Goal: Check status: Check status

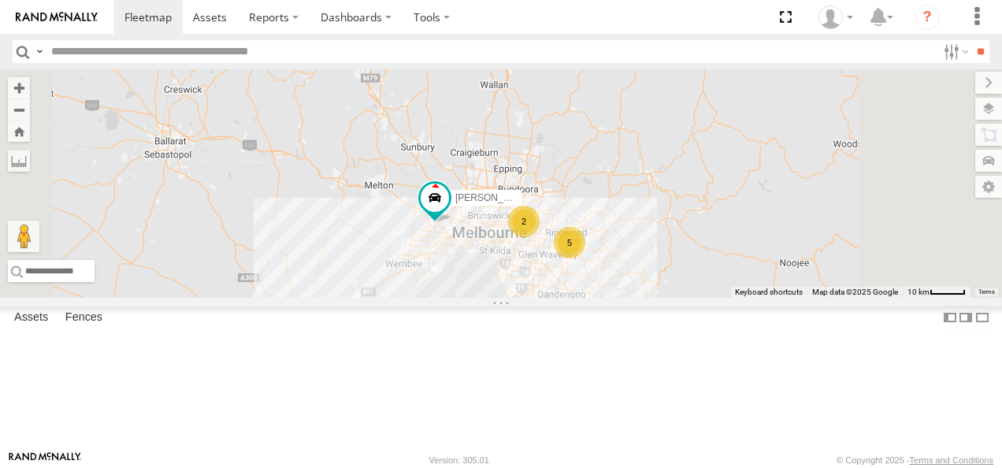
drag, startPoint x: 754, startPoint y: 345, endPoint x: 734, endPoint y: 327, distance: 26.8
click at [734, 298] on div "Bendigo Isuzu FRR Westside UD 5 2" at bounding box center [501, 183] width 1002 height 228
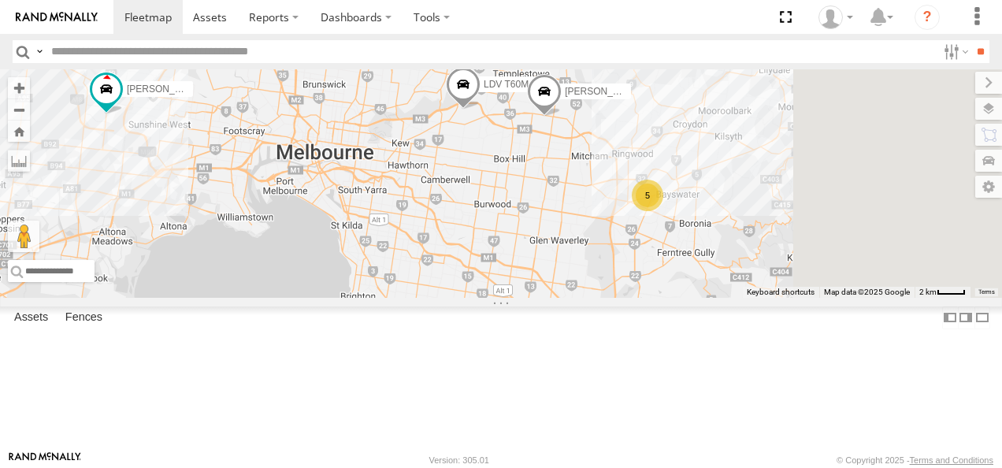
drag, startPoint x: 739, startPoint y: 332, endPoint x: 641, endPoint y: 250, distance: 126.9
click at [641, 250] on div "Bendigo Isuzu FRR Westside UD 5 LDV T60Max Jennifer BMW" at bounding box center [501, 183] width 1002 height 228
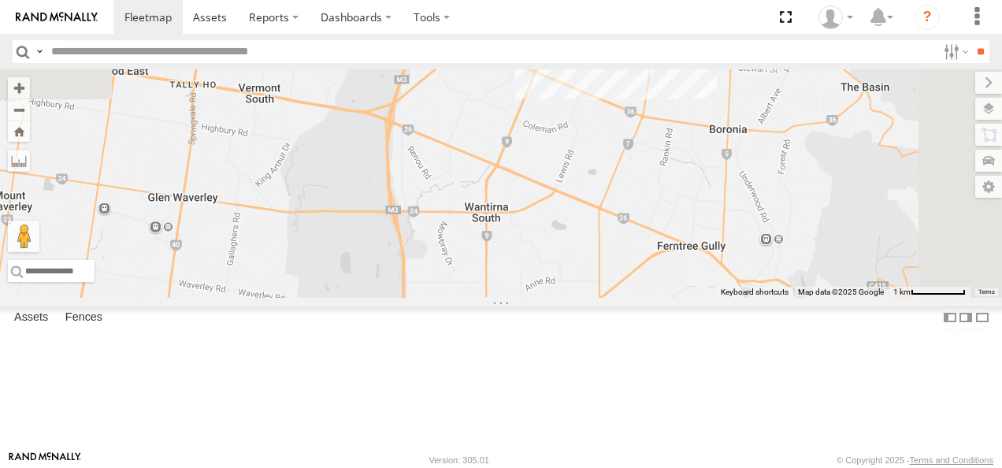
drag, startPoint x: 773, startPoint y: 217, endPoint x: 624, endPoint y: 422, distance: 253.6
click at [624, 298] on div "Bendigo Isuzu FRR Westside UD LDV T60Max Jennifer BMW" at bounding box center [501, 183] width 1002 height 228
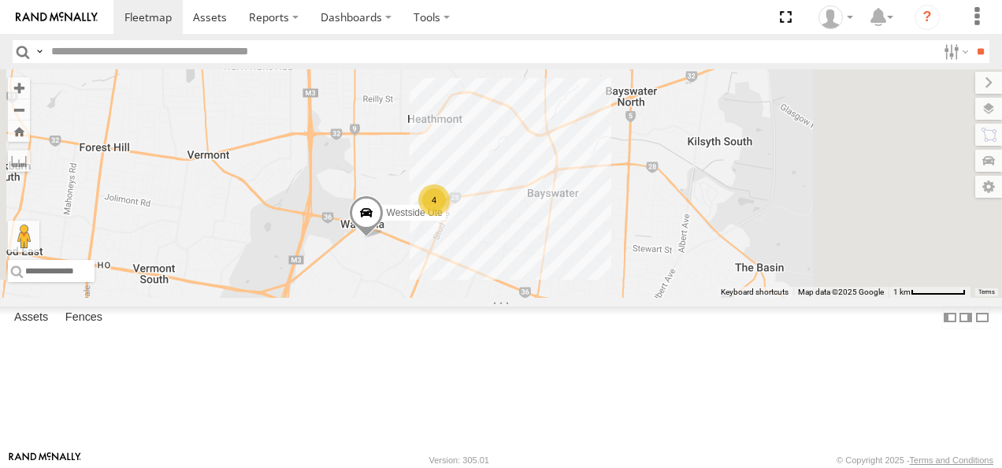
drag, startPoint x: 676, startPoint y: 265, endPoint x: 666, endPoint y: 348, distance: 84.0
click at [666, 298] on div "Bendigo Isuzu FRR Westside UD LDV T60Max Jennifer BMW 4 Westside Ute" at bounding box center [501, 183] width 1002 height 228
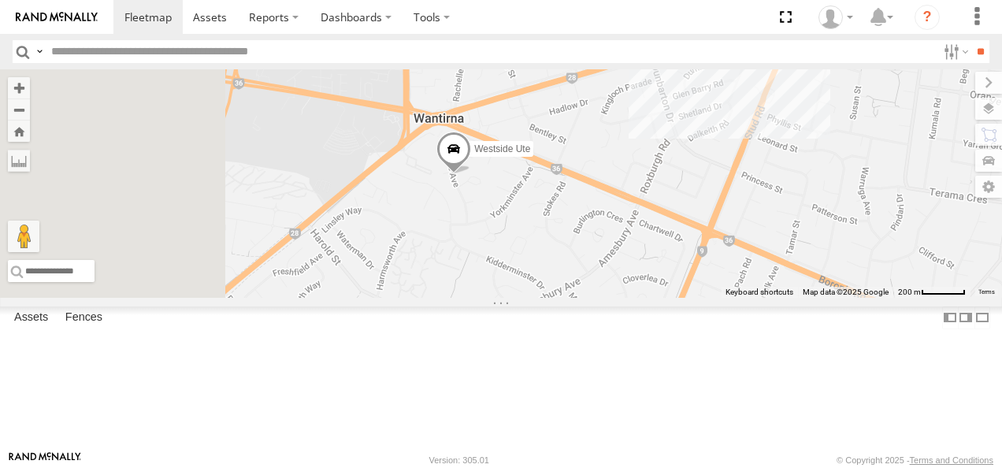
drag, startPoint x: 505, startPoint y: 300, endPoint x: 766, endPoint y: 361, distance: 268.6
click at [766, 298] on div "Bendigo Isuzu FRR Westside UD LDV T60Max Jennifer BMW Westside Ute" at bounding box center [501, 183] width 1002 height 228
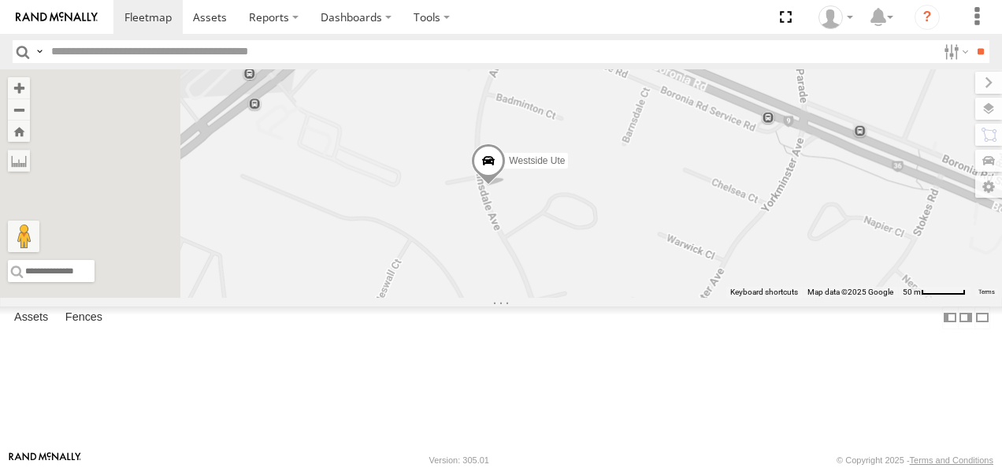
drag, startPoint x: 639, startPoint y: 205, endPoint x: 860, endPoint y: 508, distance: 375.3
click at [860, 467] on html at bounding box center [501, 234] width 1002 height 468
click at [506, 186] on span at bounding box center [489, 164] width 35 height 43
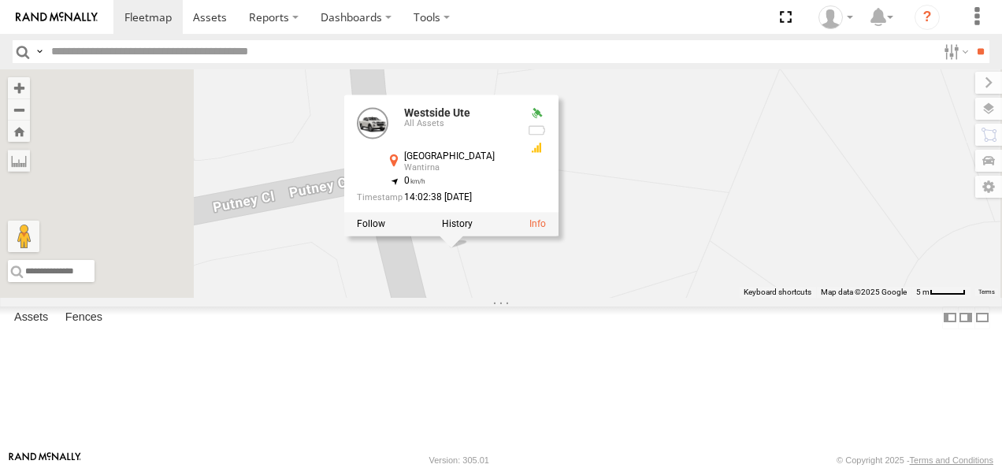
drag, startPoint x: 604, startPoint y: 193, endPoint x: 756, endPoint y: 381, distance: 241.9
click at [756, 298] on div "Bendigo Isuzu FRR Westside UD LDV T60Max Jennifer BMW Westside Ute Westside Ute…" at bounding box center [501, 183] width 1002 height 228
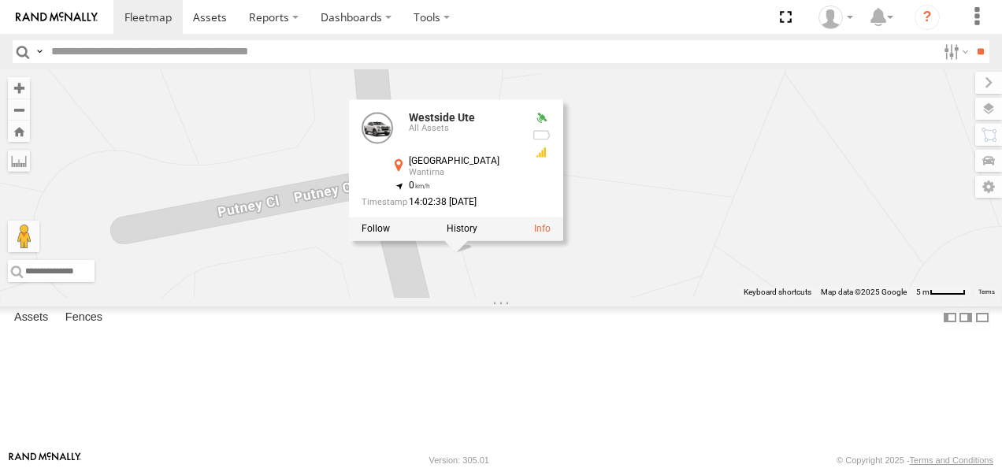
click at [563, 241] on div at bounding box center [456, 229] width 214 height 24
click at [550, 235] on link at bounding box center [542, 229] width 17 height 11
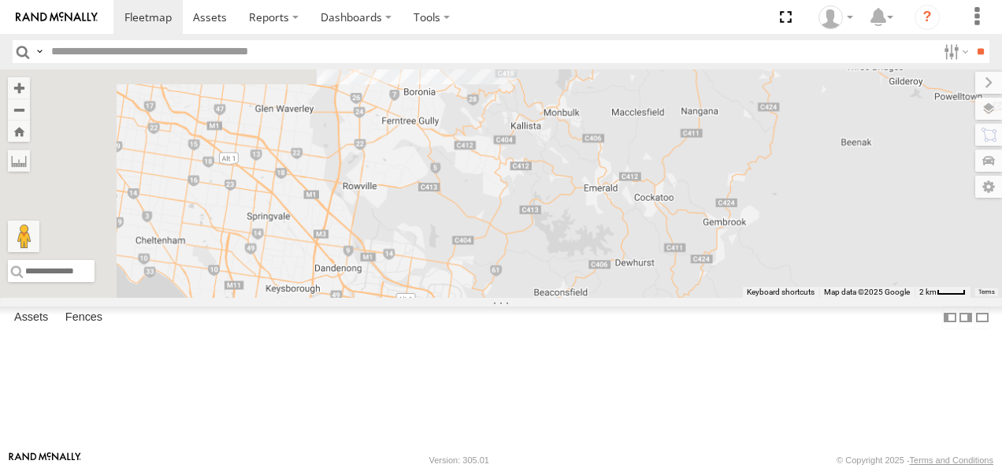
drag, startPoint x: 625, startPoint y: 268, endPoint x: 937, endPoint y: 271, distance: 311.8
click at [937, 271] on div "Bendigo Isuzu FRR Westside UD" at bounding box center [501, 183] width 1002 height 228
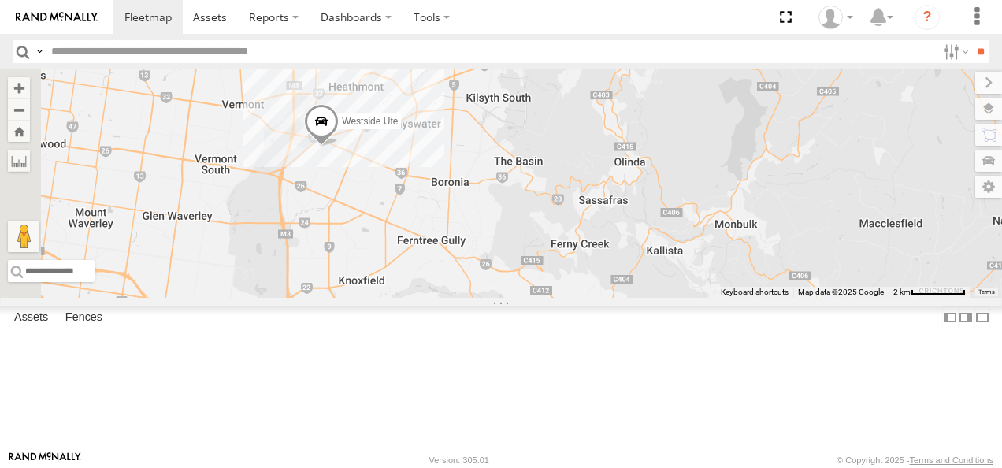
drag, startPoint x: 624, startPoint y: 244, endPoint x: 684, endPoint y: 409, distance: 175.9
click at [684, 298] on div "Bendigo Isuzu FRR Westside UD LDV T60Max [PERSON_NAME] BMW Westside Ute" at bounding box center [501, 183] width 1002 height 228
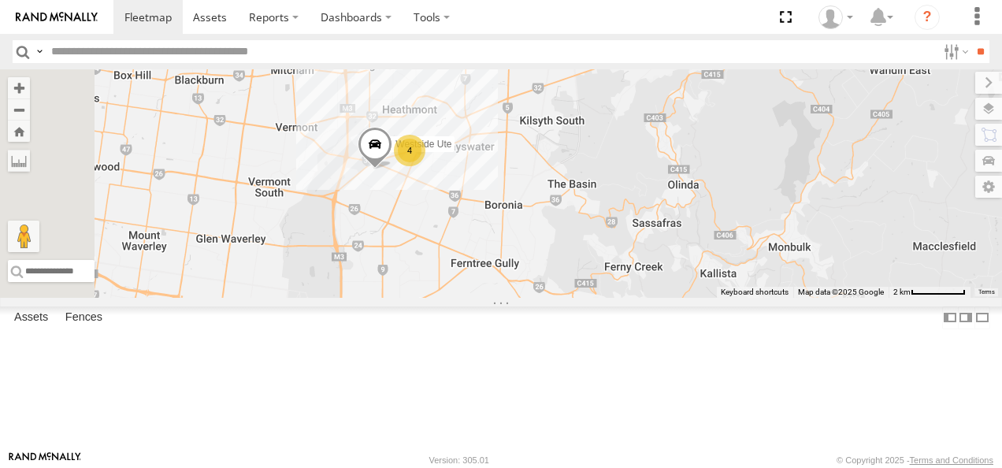
drag, startPoint x: 608, startPoint y: 303, endPoint x: 707, endPoint y: 367, distance: 118.0
click at [707, 298] on div "Bendigo Isuzu FRR Westside UD LDV T60Max Jennifer BMW Westside Ute 4" at bounding box center [501, 183] width 1002 height 228
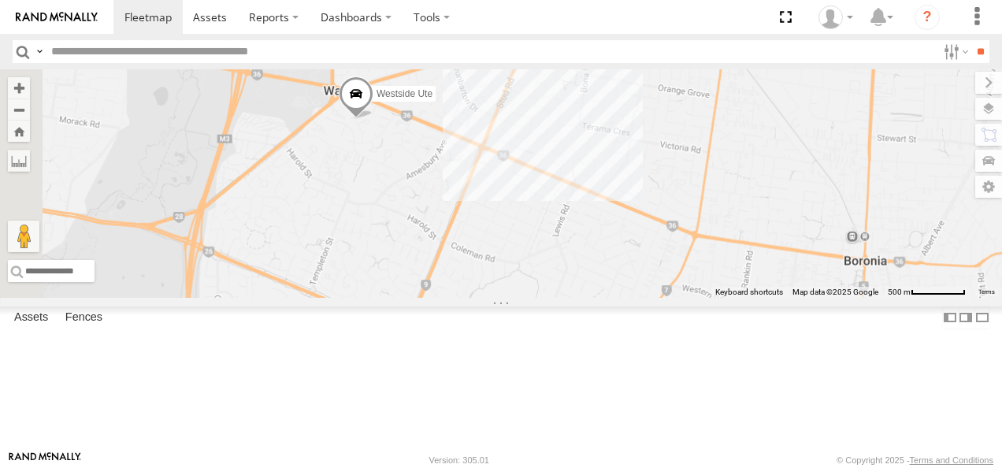
drag, startPoint x: 579, startPoint y: 262, endPoint x: 684, endPoint y: 339, distance: 130.3
click at [684, 298] on div "Bendigo Isuzu FRR Westside UD LDV T60Max Jennifer BMW Westside Ute" at bounding box center [501, 183] width 1002 height 228
